Goal: Transaction & Acquisition: Purchase product/service

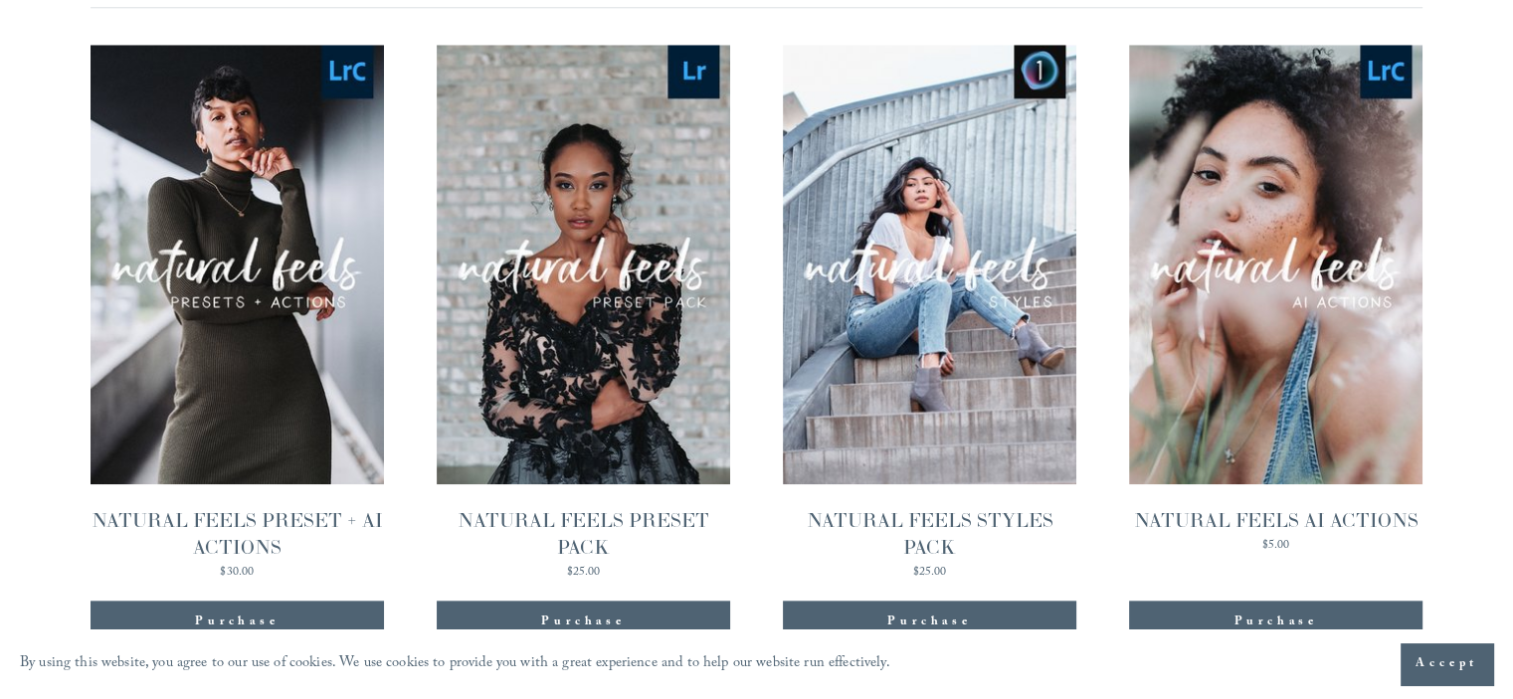
scroll to position [1969, 0]
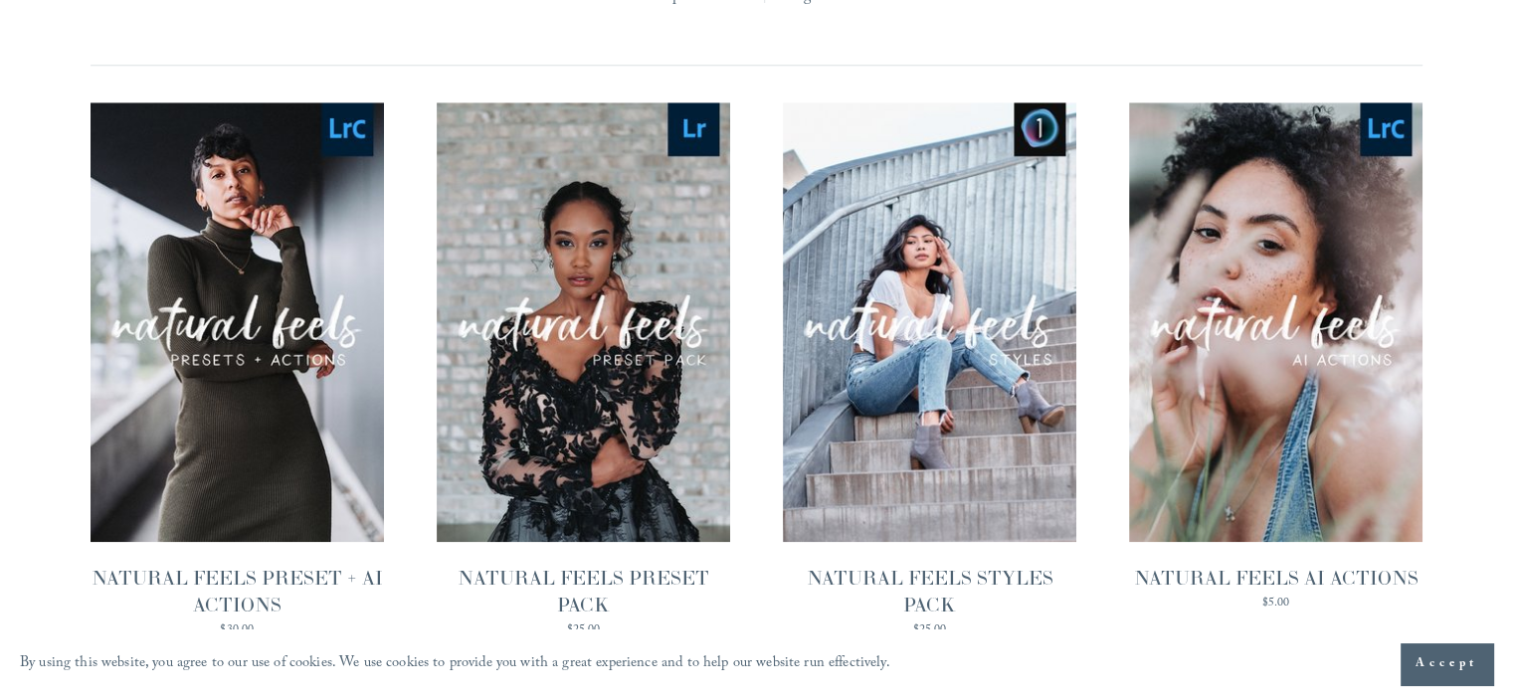
click at [596, 304] on link "Quick View NATURAL FEELS PRESET PACK $25.00" at bounding box center [583, 369] width 293 height 534
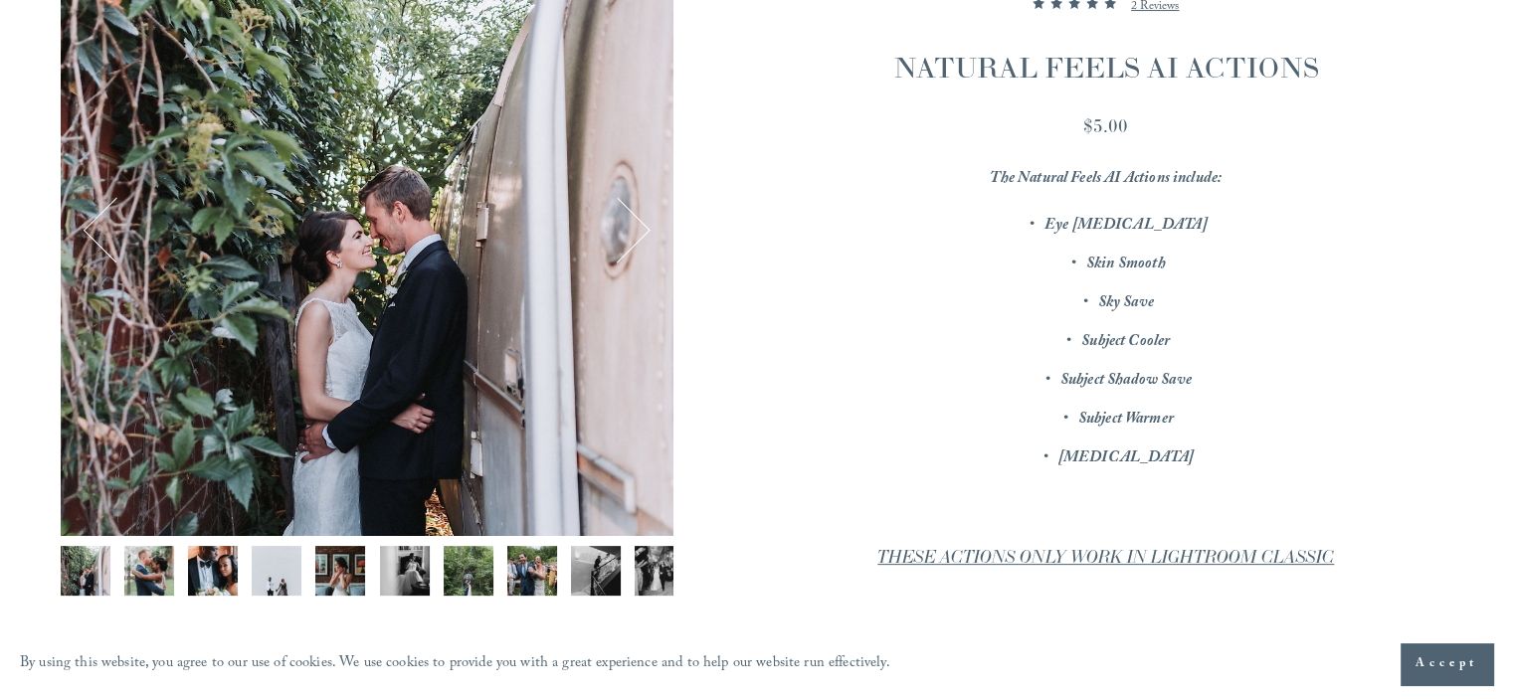
scroll to position [398, 0]
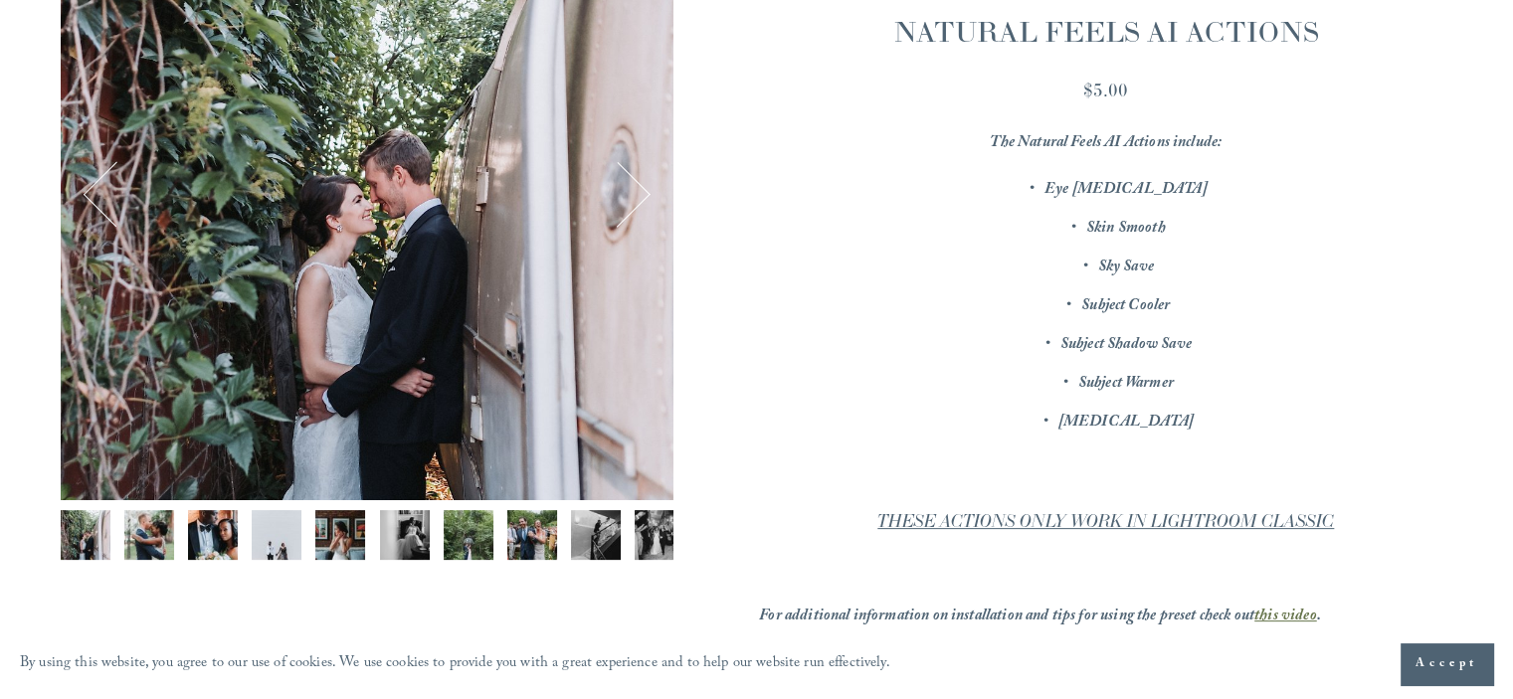
click at [380, 544] on img "Image 6 of 12" at bounding box center [405, 535] width 50 height 50
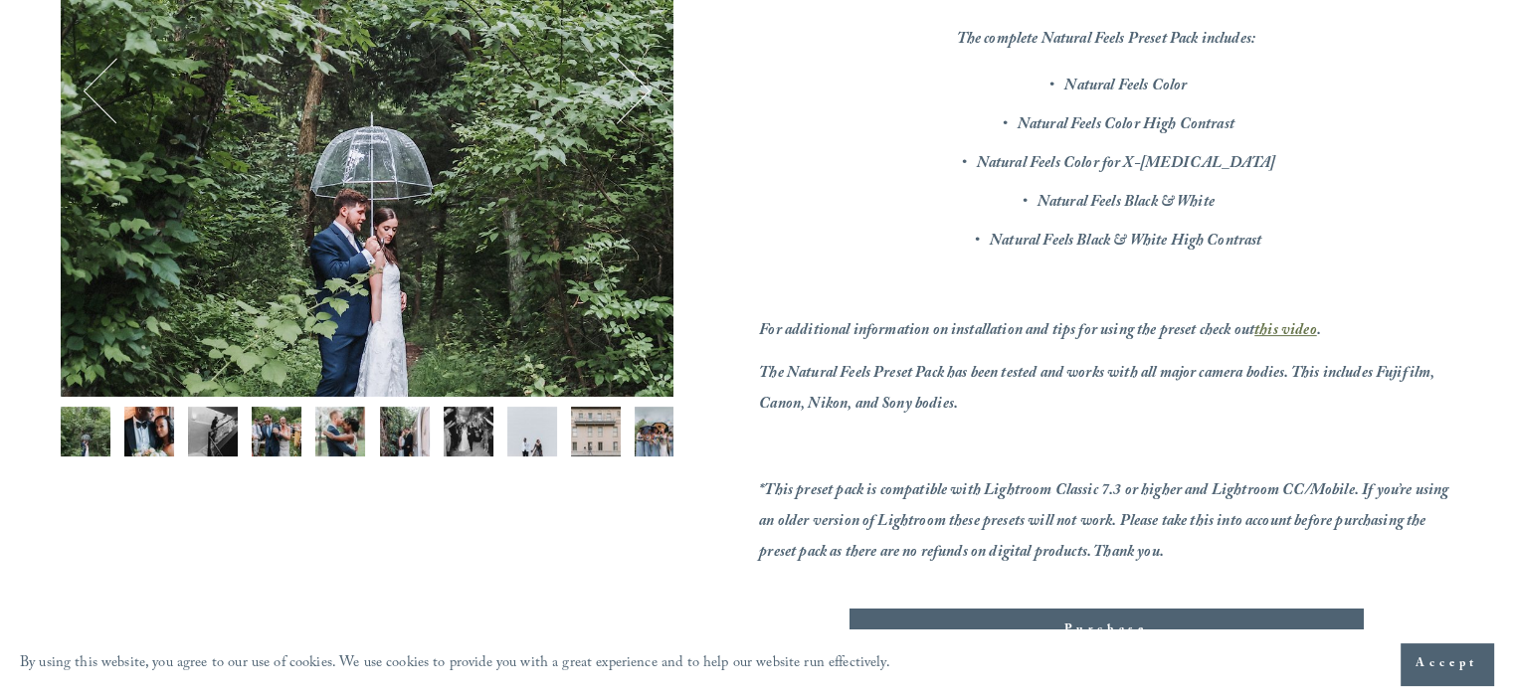
scroll to position [298, 0]
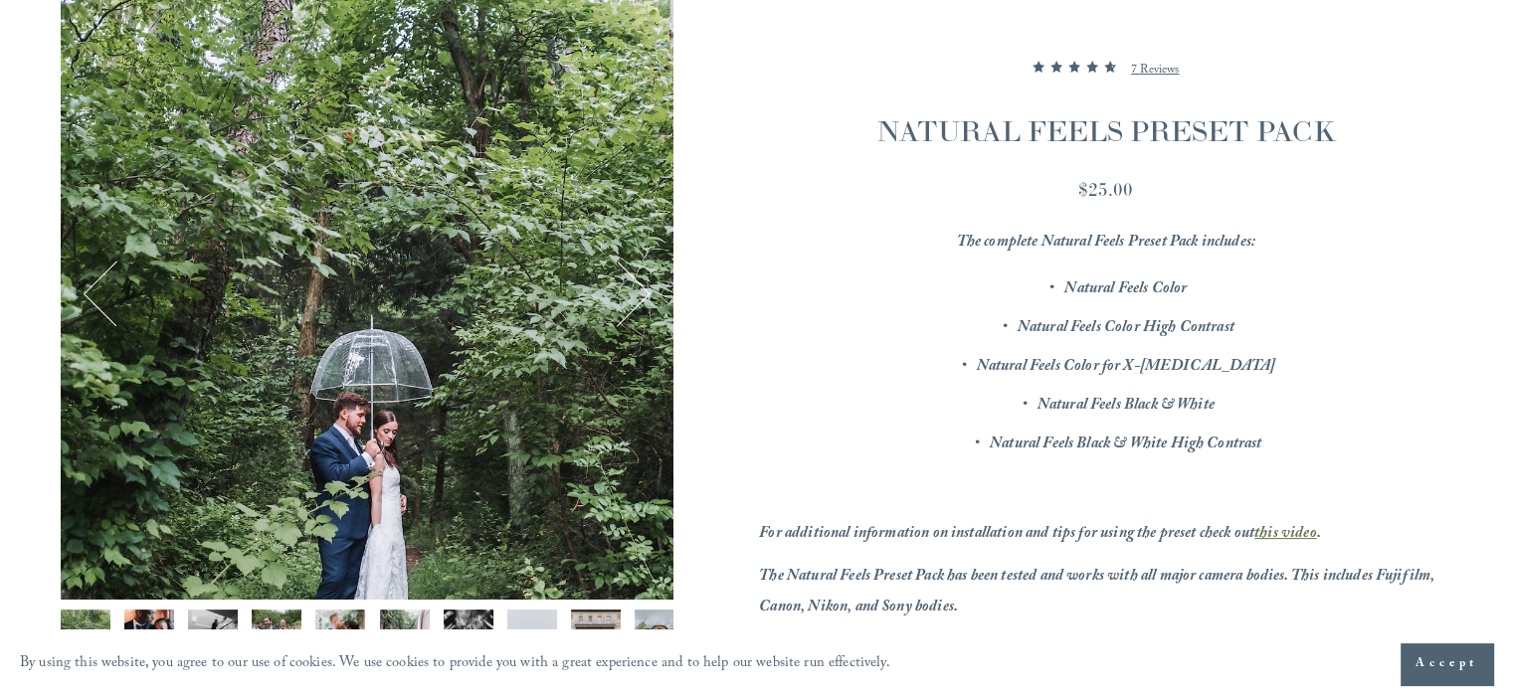
click at [629, 214] on div "Image 1 of 12" at bounding box center [367, 293] width 613 height 613
click at [143, 613] on img "Image 2 of 12" at bounding box center [149, 635] width 50 height 50
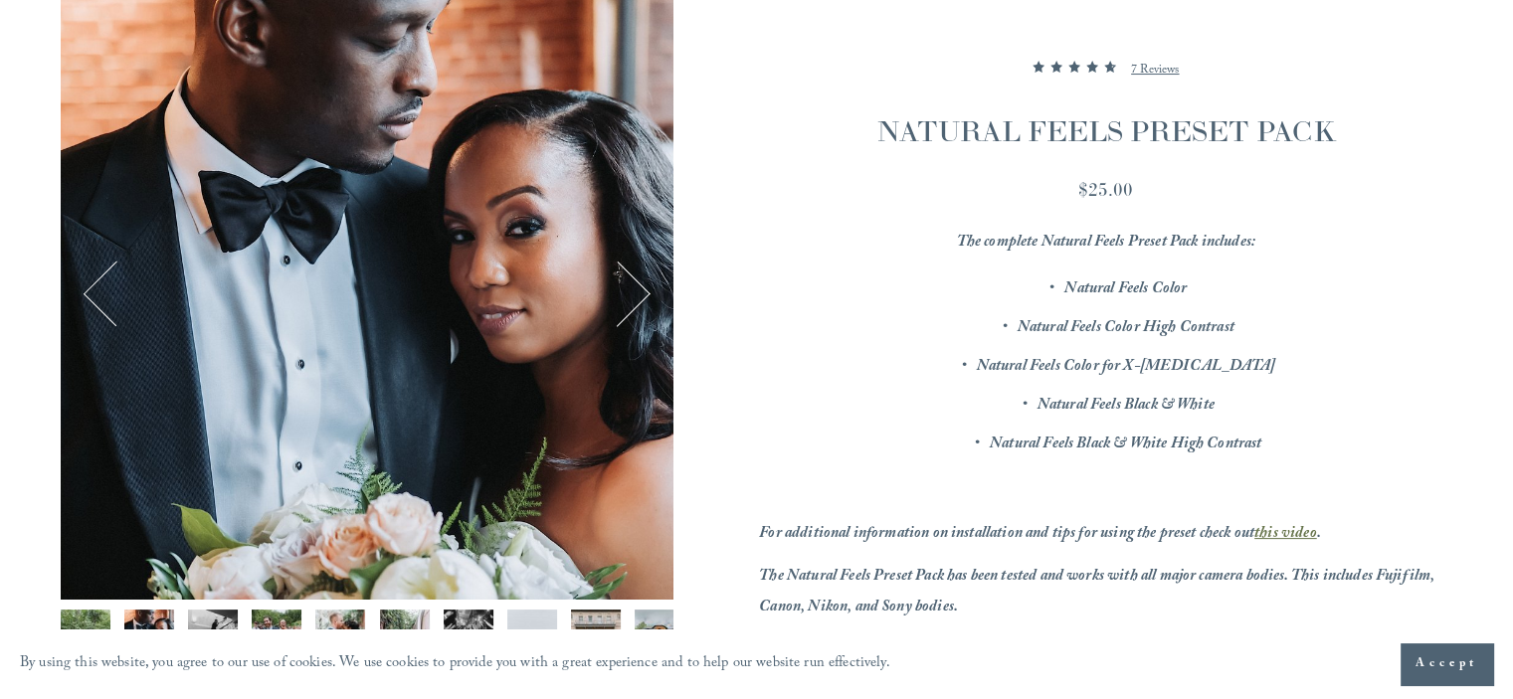
scroll to position [99, 0]
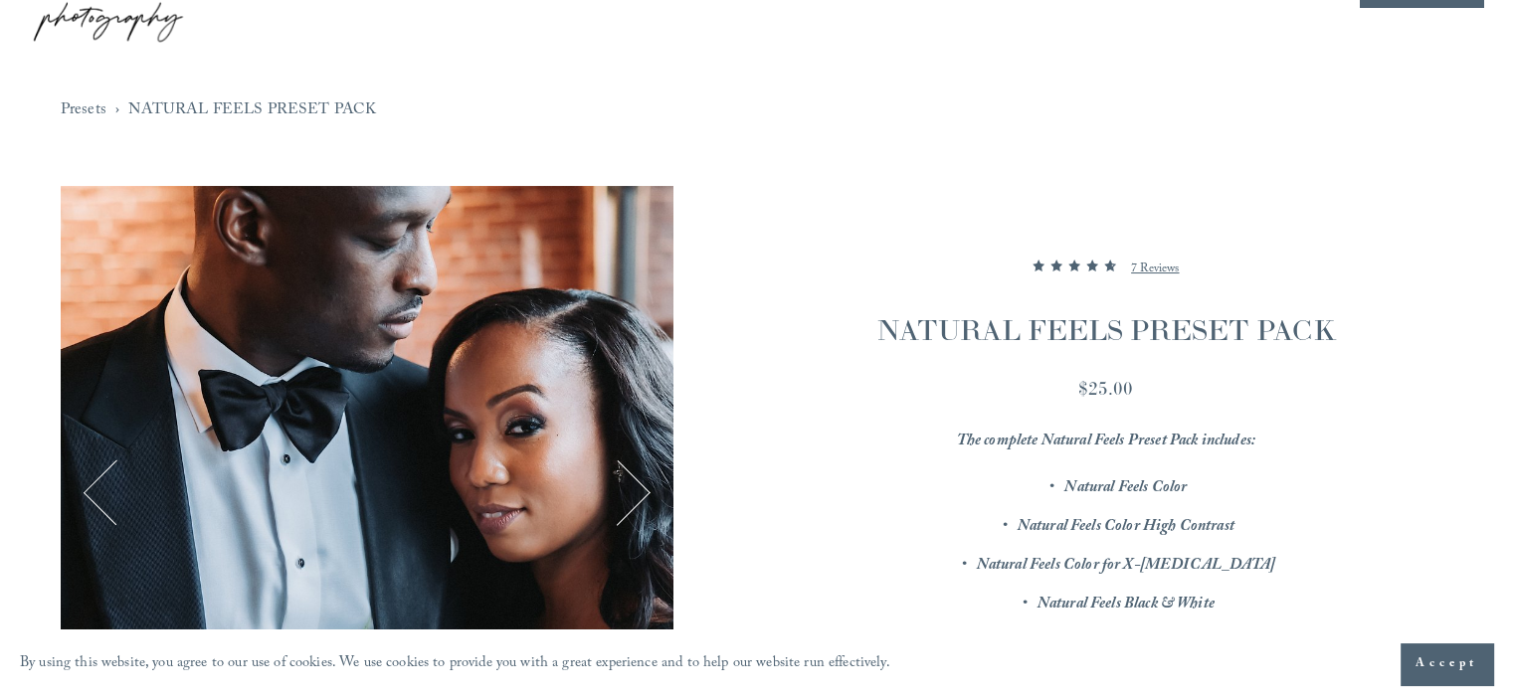
click at [606, 468] on button "Next" at bounding box center [618, 492] width 66 height 66
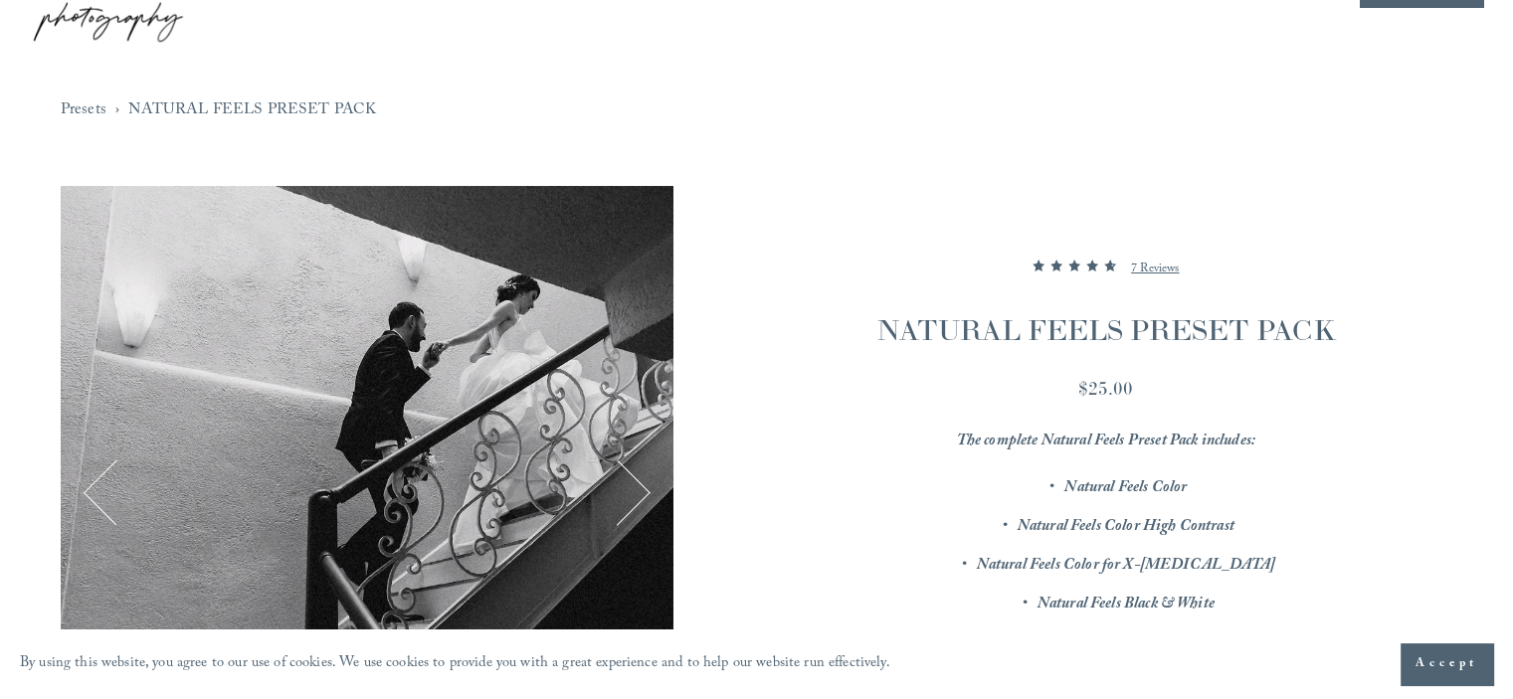
click at [613, 473] on button "Next" at bounding box center [618, 492] width 66 height 66
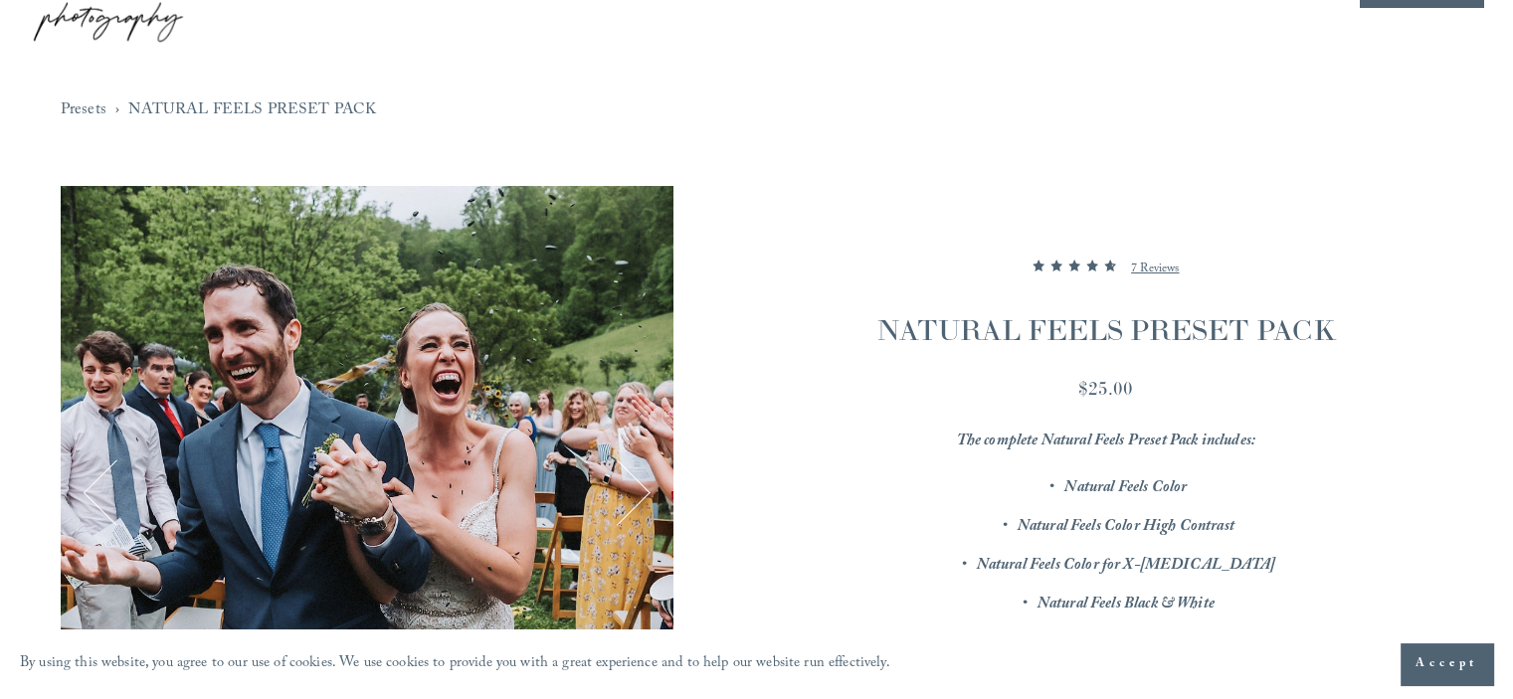
click at [615, 474] on button "Next" at bounding box center [618, 492] width 66 height 66
